Goal: Information Seeking & Learning: Learn about a topic

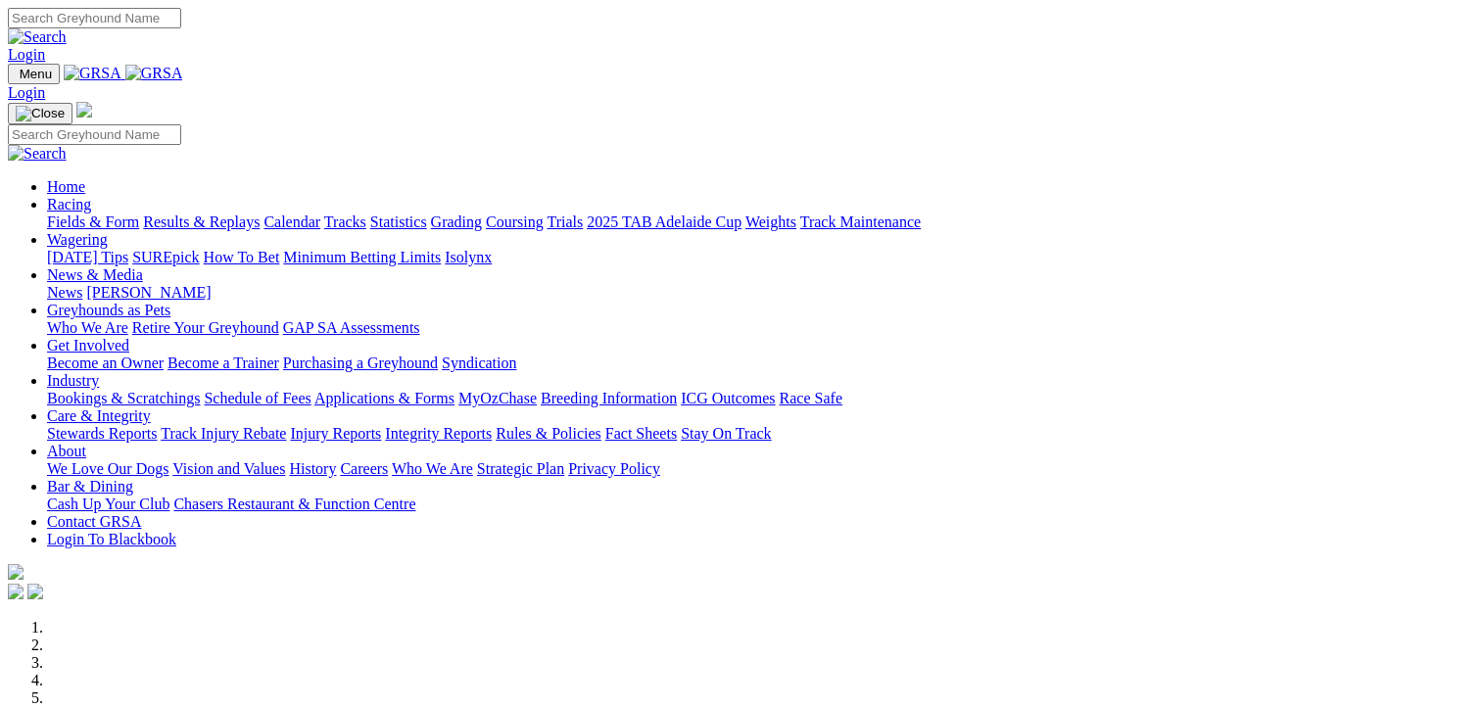
click at [55, 213] on link "Fields & Form" at bounding box center [93, 221] width 92 height 17
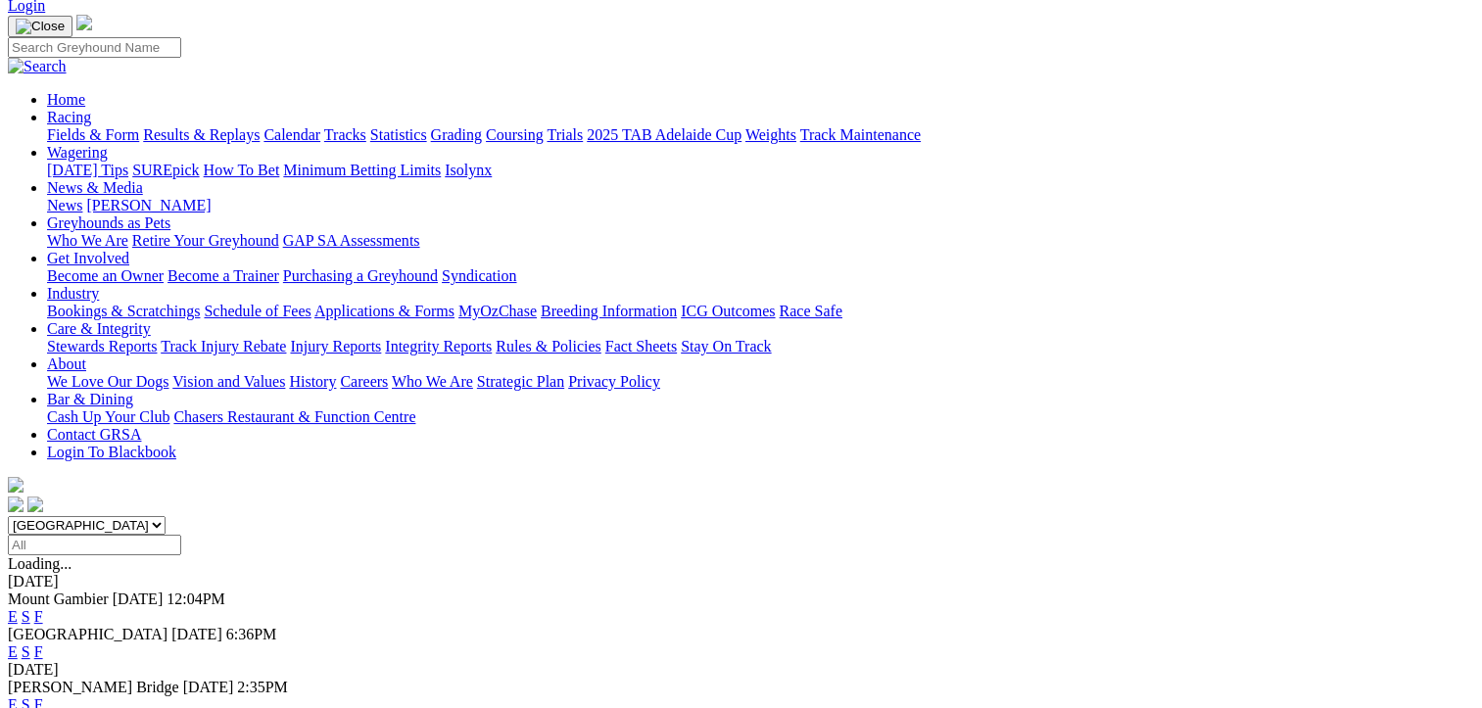
scroll to position [196, 0]
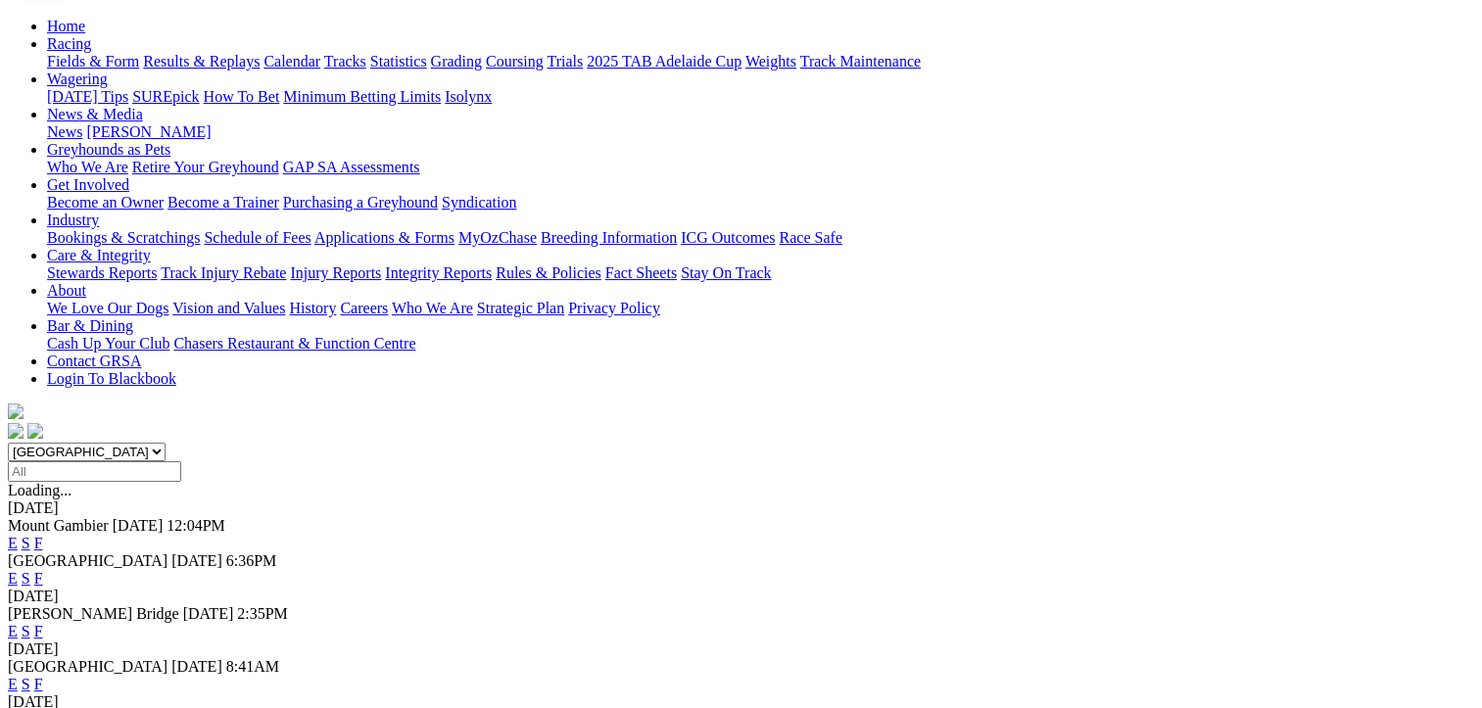
click at [43, 535] on link "F" at bounding box center [38, 543] width 9 height 17
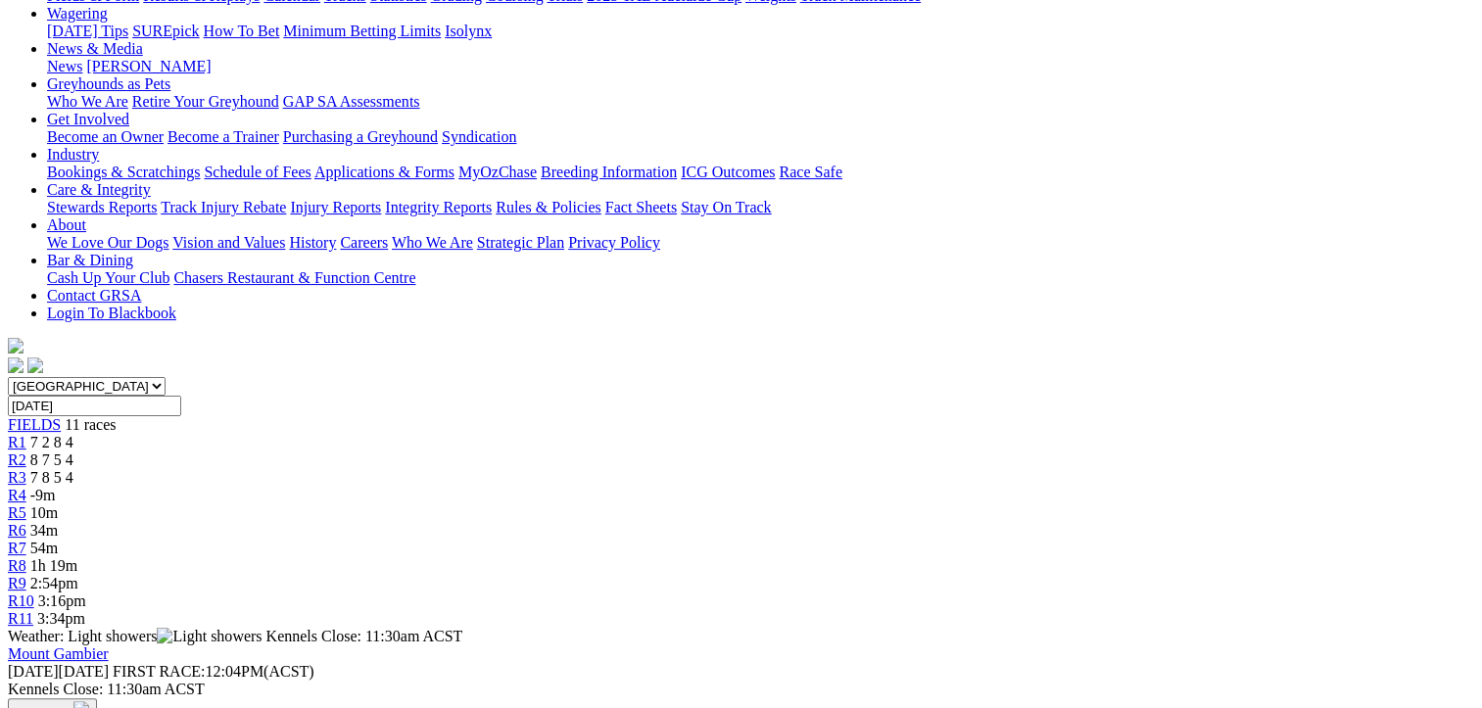
scroll to position [294, 0]
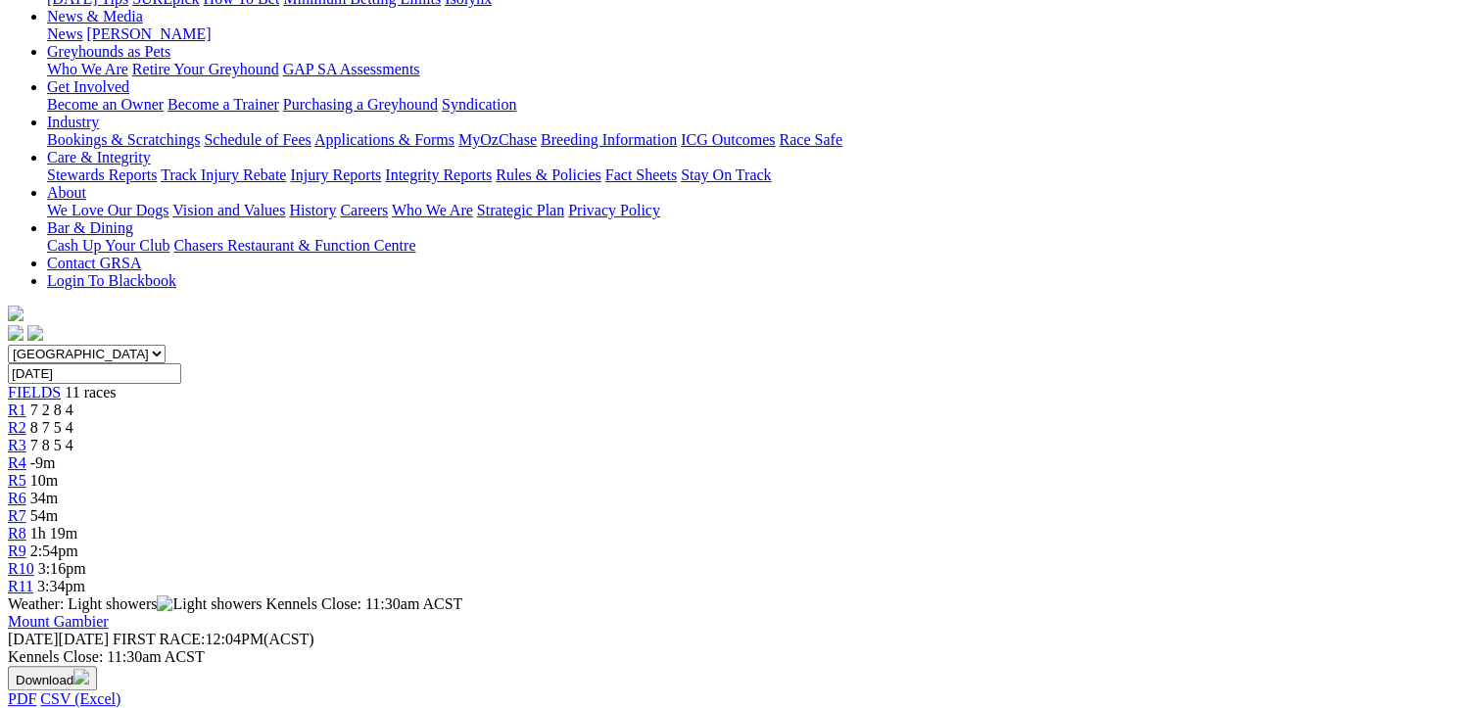
click at [26, 401] on span "R1" at bounding box center [17, 409] width 19 height 17
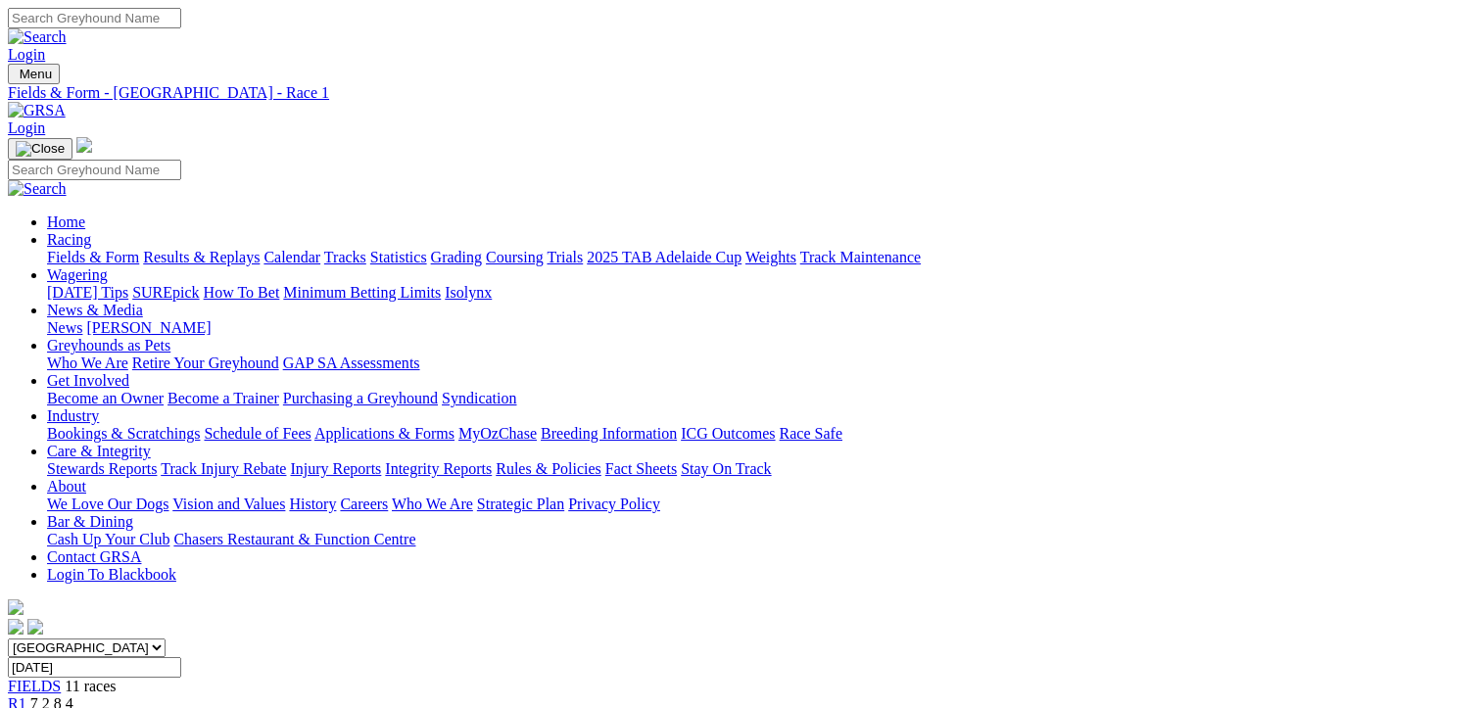
click at [400, 707] on div "R2 8 7 5 4" at bounding box center [741, 722] width 1466 height 18
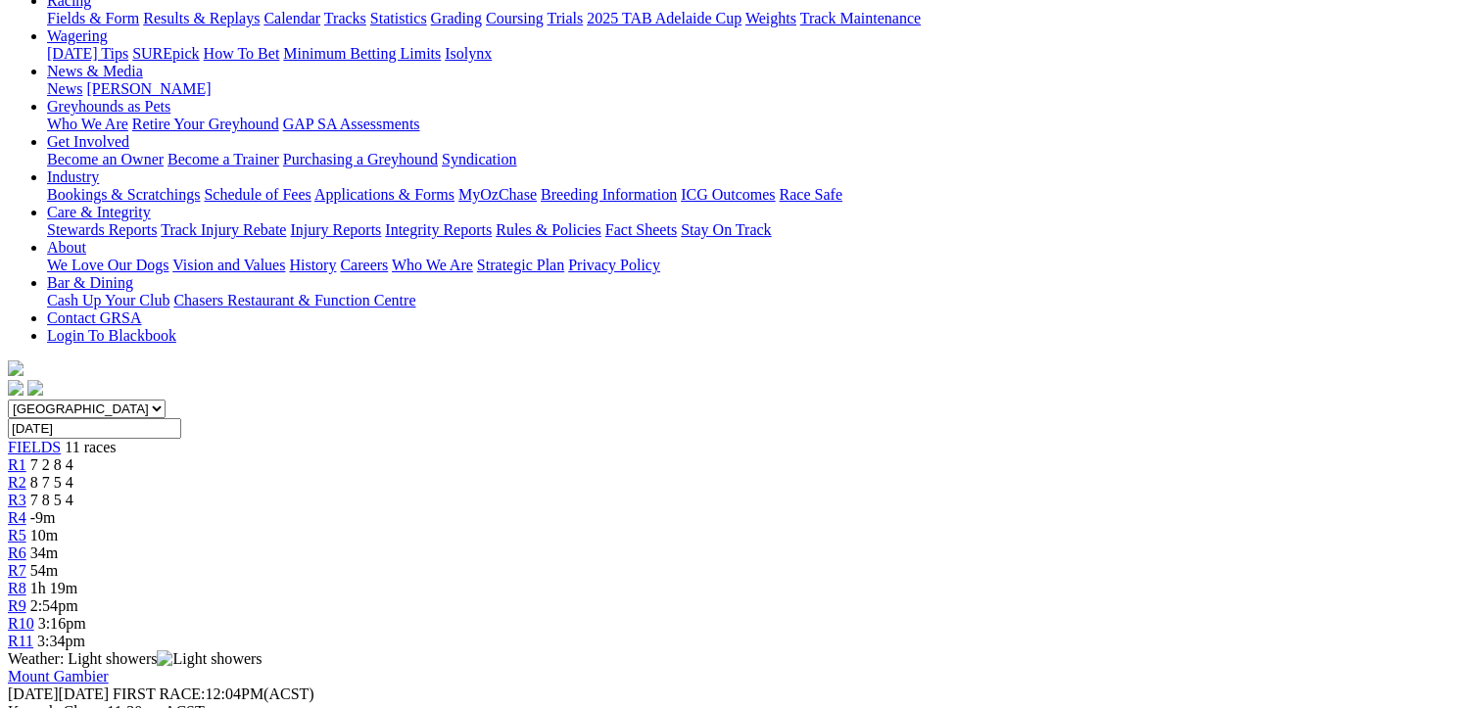
scroll to position [196, 0]
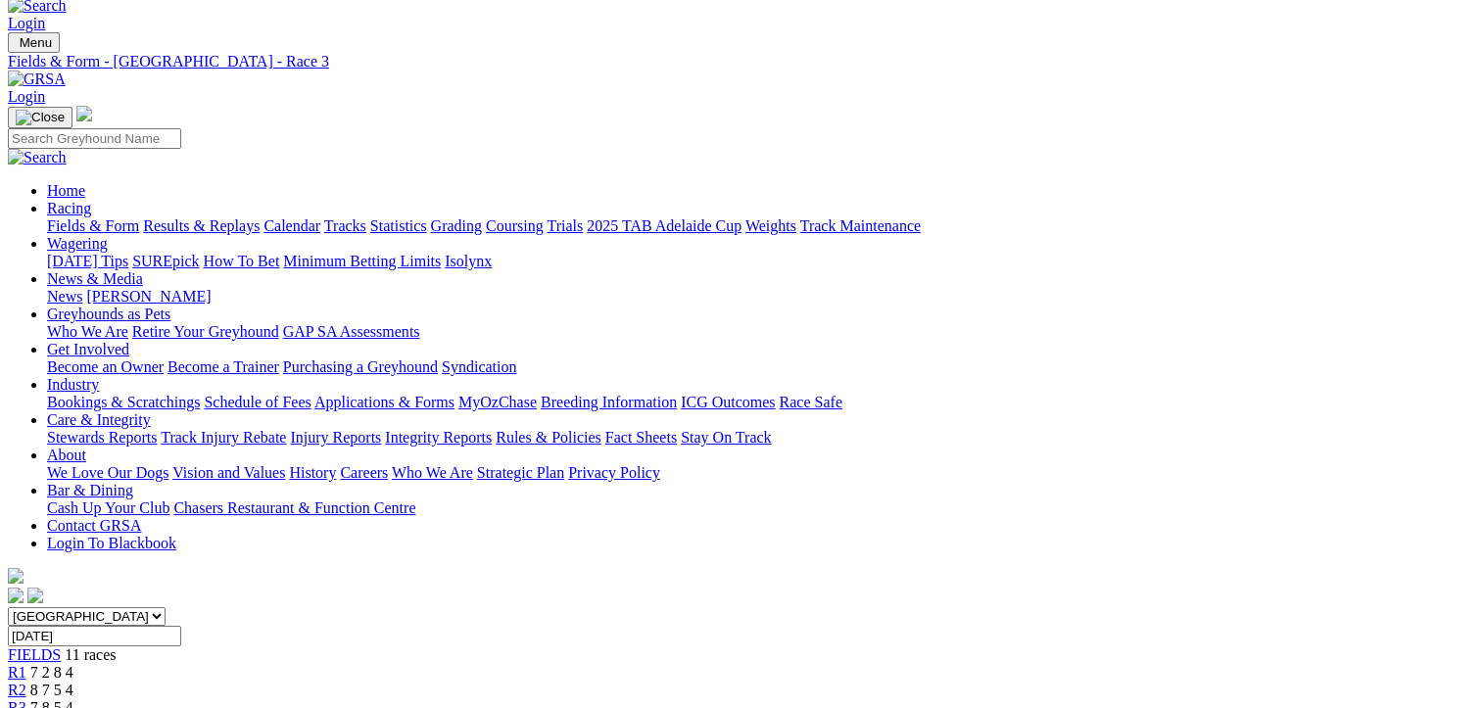
scroll to position [0, 0]
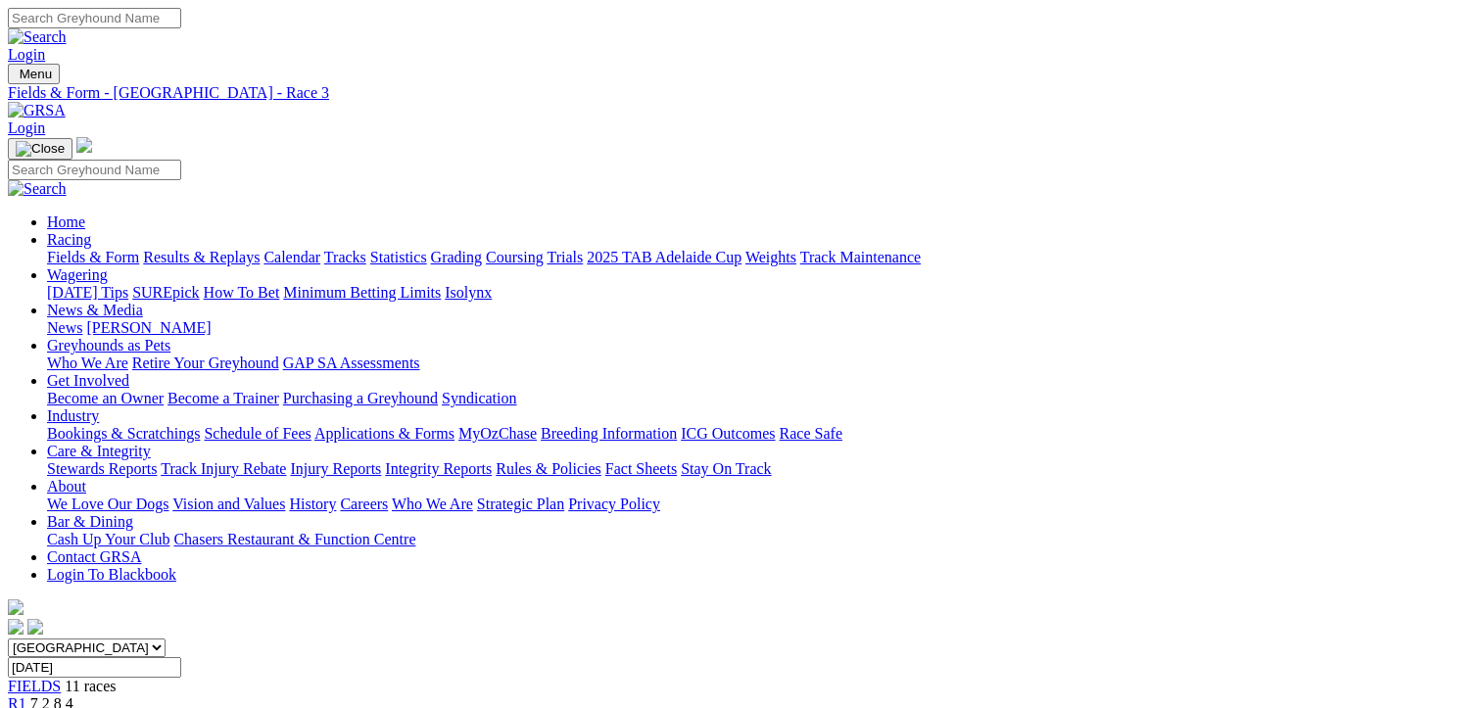
click at [78, 249] on link "Fields & Form" at bounding box center [93, 257] width 92 height 17
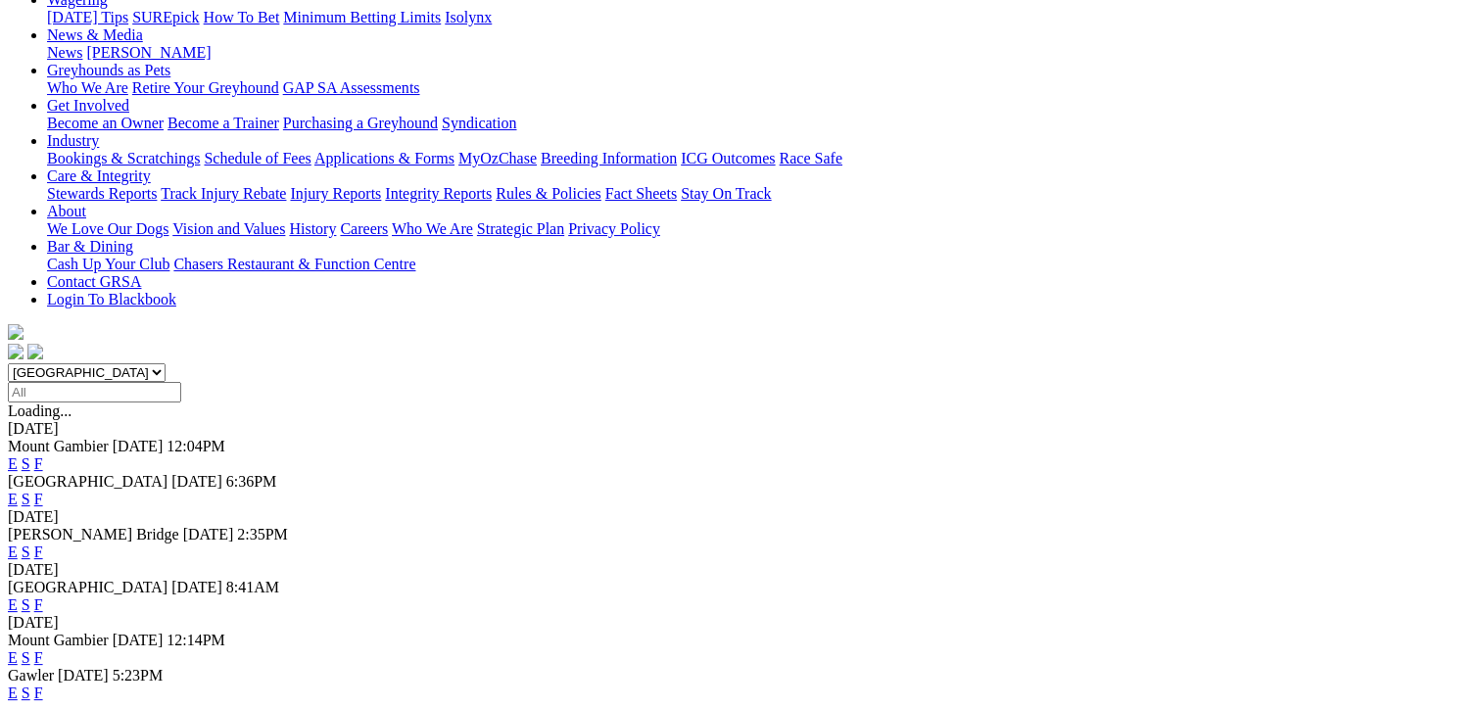
scroll to position [392, 0]
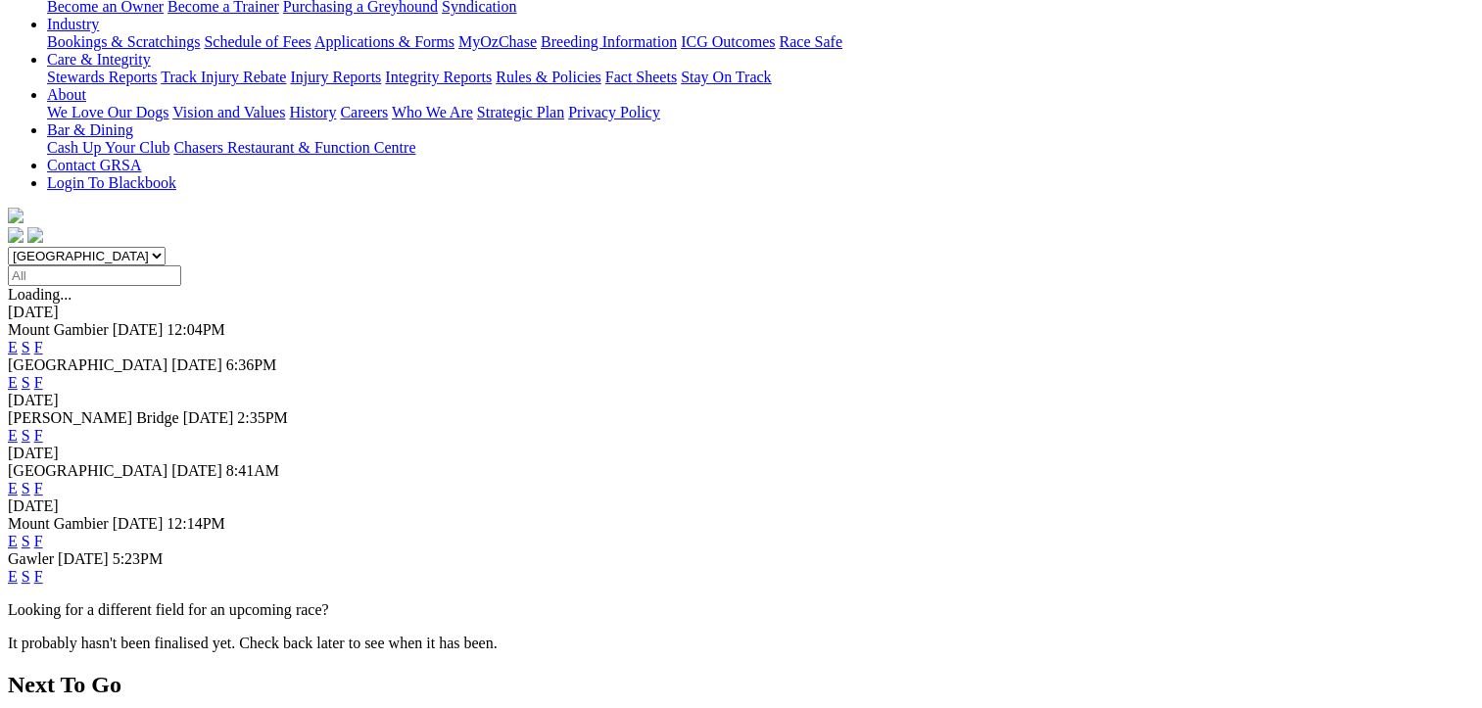
click at [43, 533] on link "F" at bounding box center [38, 541] width 9 height 17
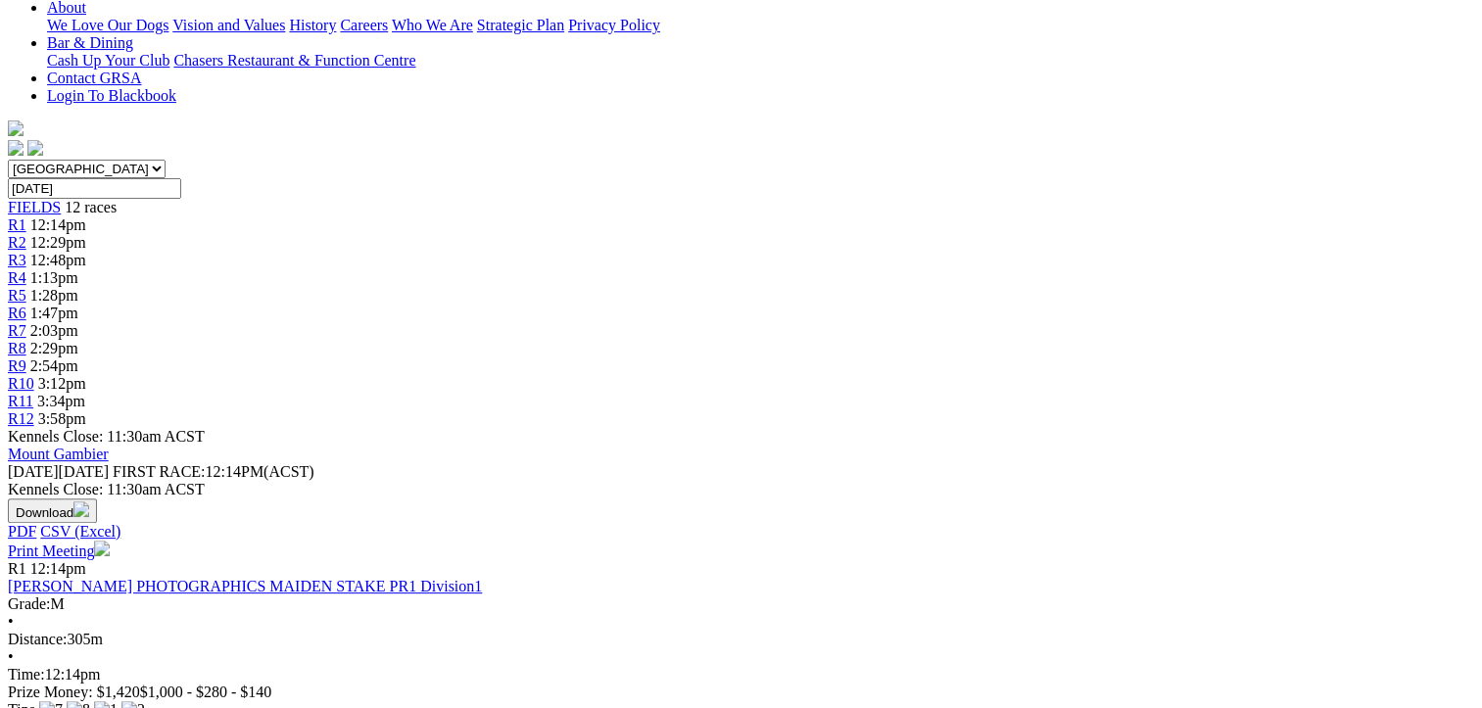
scroll to position [588, 0]
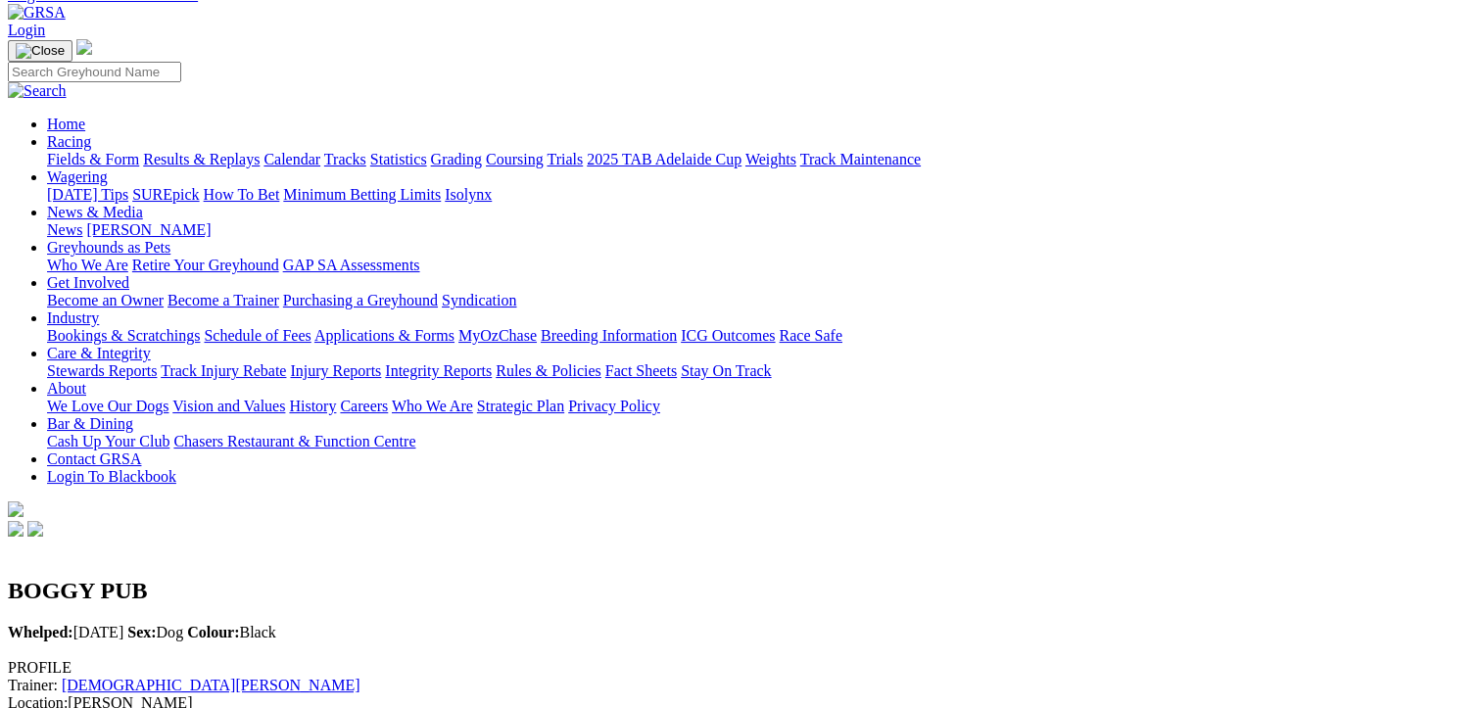
scroll to position [98, 0]
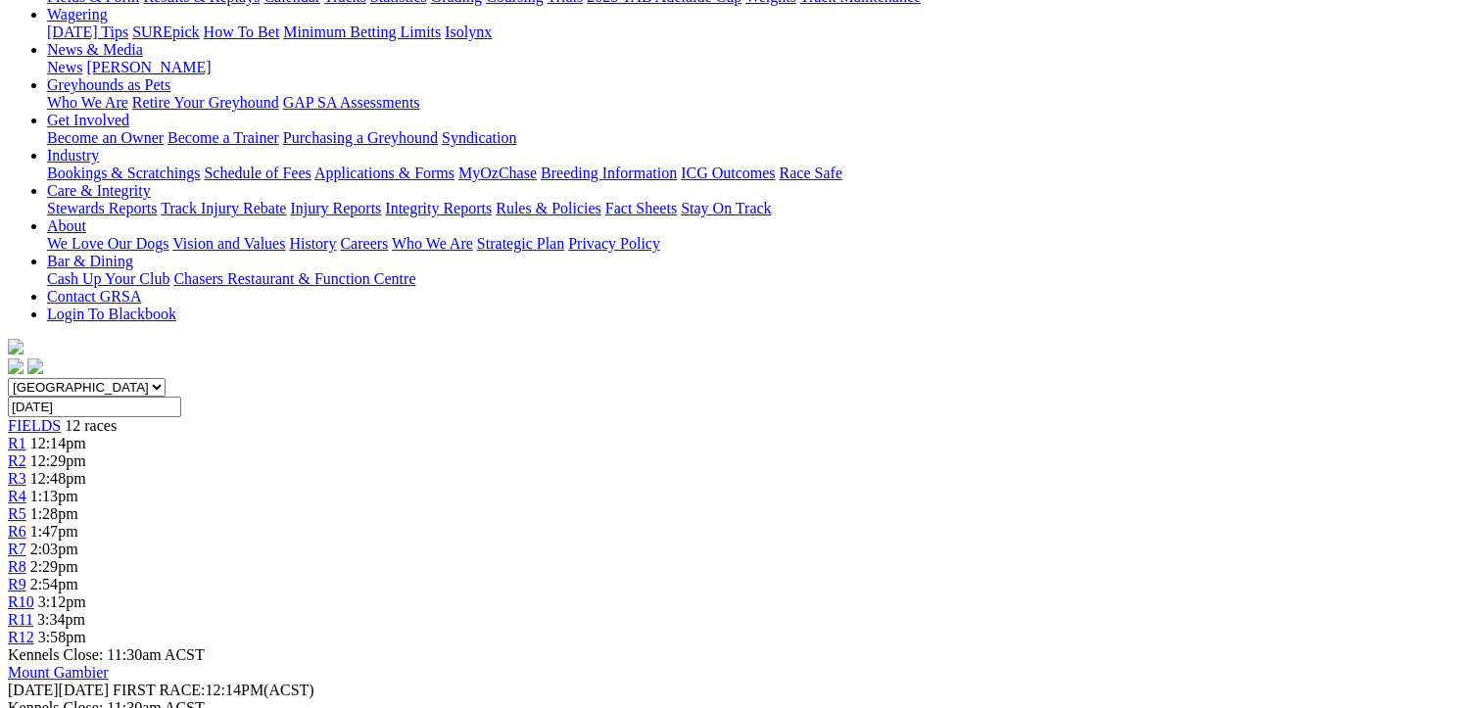
scroll to position [294, 0]
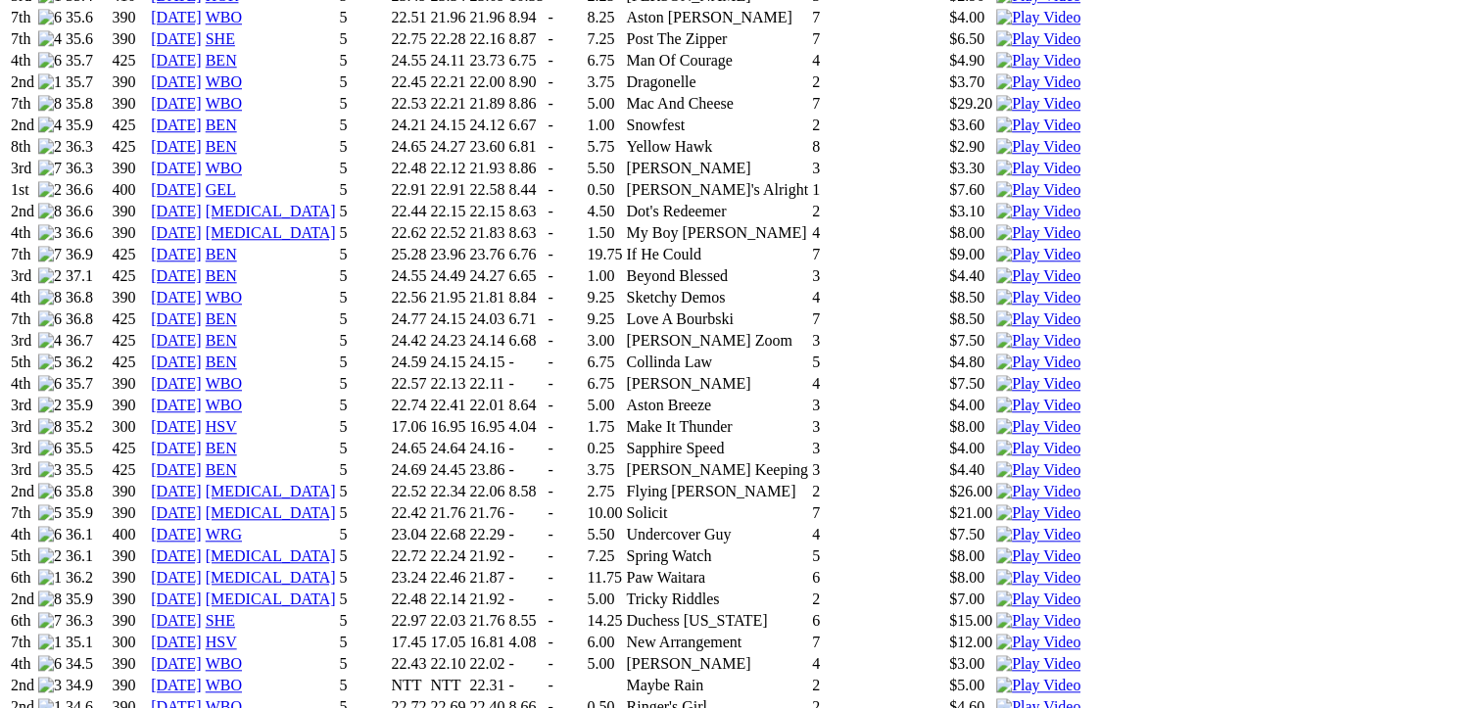
scroll to position [2056, 0]
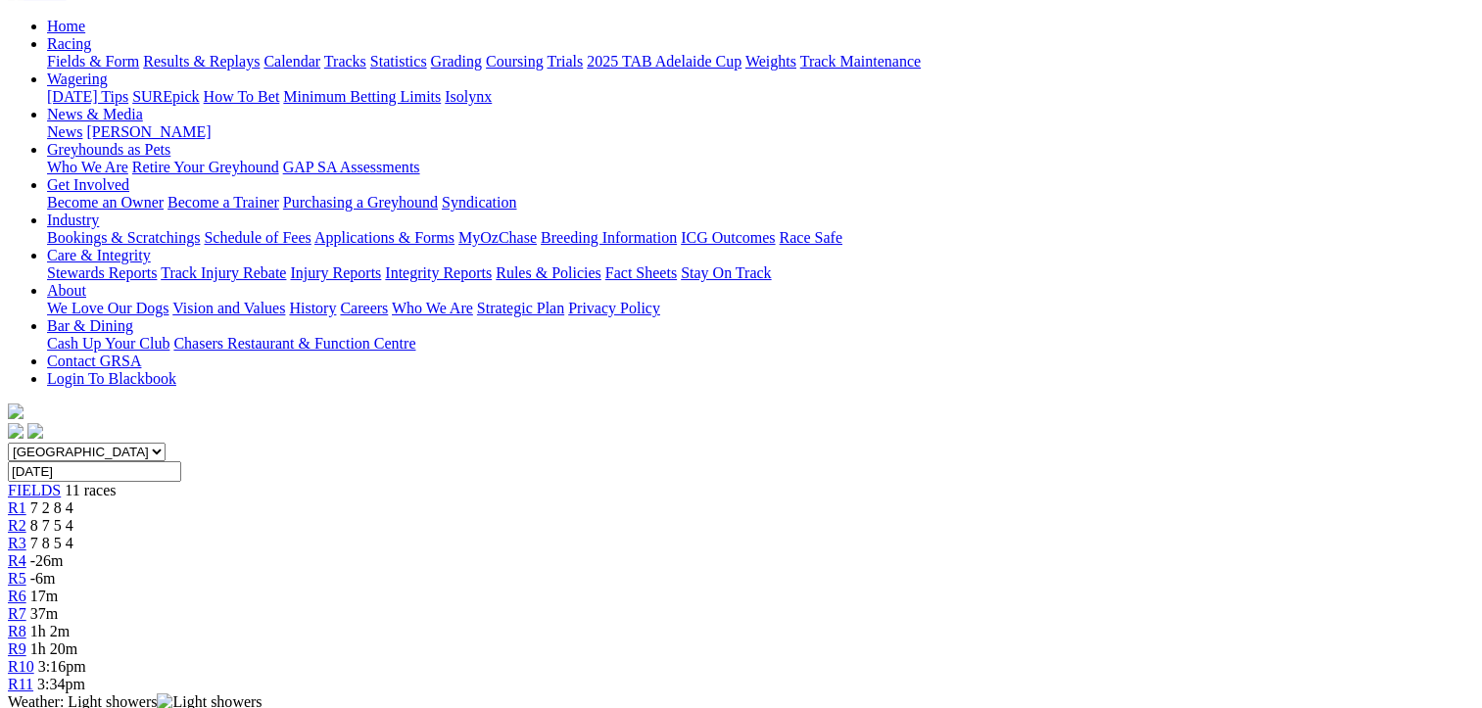
scroll to position [392, 0]
